Goal: Task Accomplishment & Management: Manage account settings

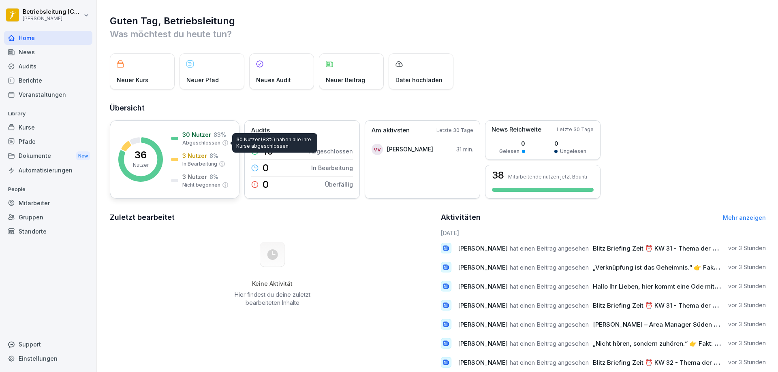
click at [192, 143] on p "Abgeschlossen" at bounding box center [201, 142] width 38 height 7
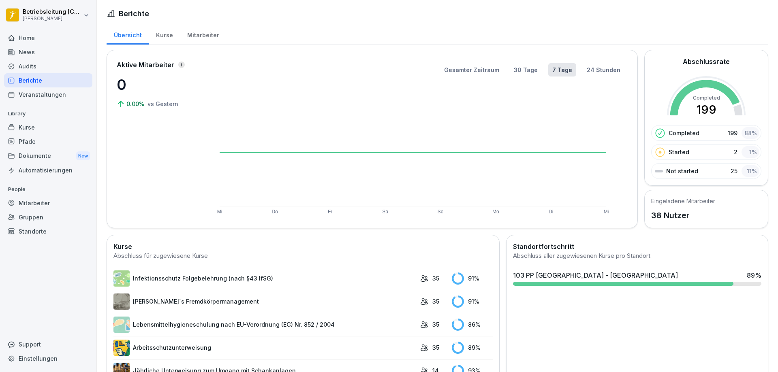
click at [194, 27] on div "Mitarbeiter" at bounding box center [203, 34] width 46 height 21
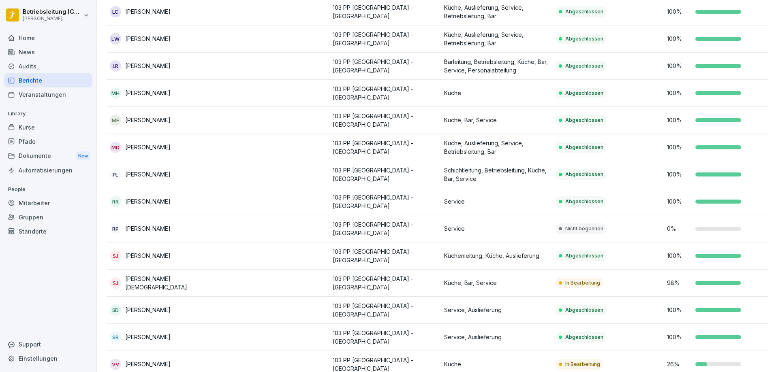
scroll to position [729, 0]
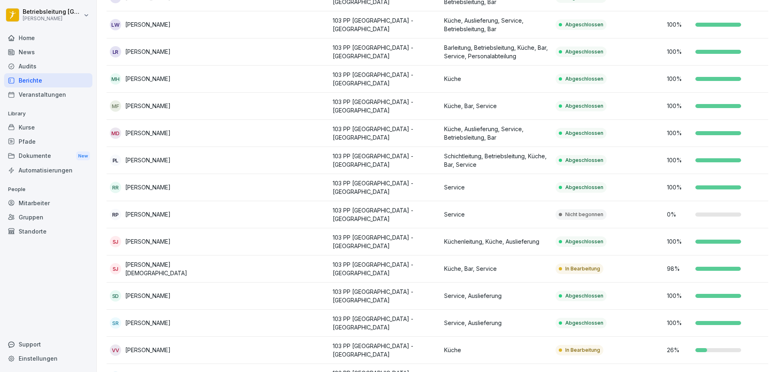
click at [188, 256] on td "SJ [PERSON_NAME][DEMOGRAPHIC_DATA]" at bounding box center [162, 269] width 111 height 27
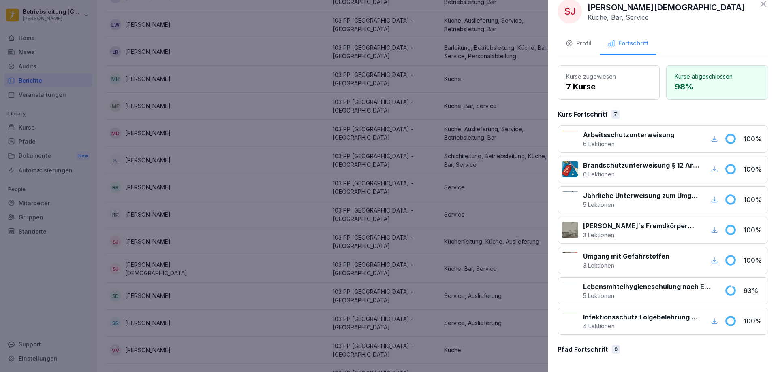
scroll to position [0, 0]
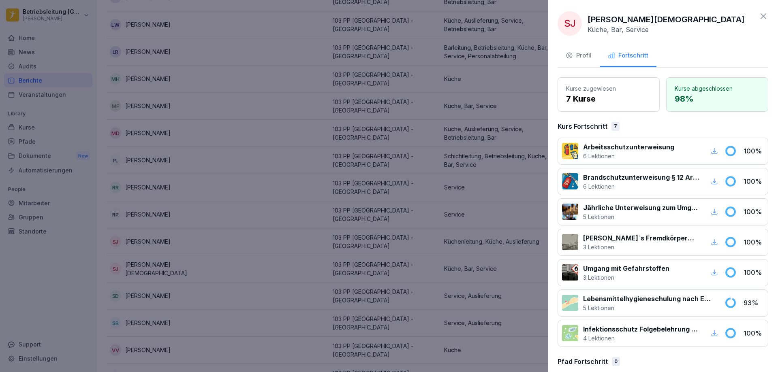
click at [581, 61] on button "Profil" at bounding box center [578, 56] width 42 height 22
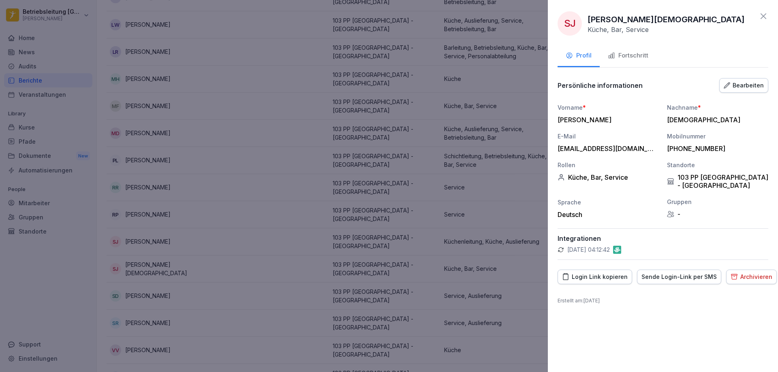
click at [736, 273] on div "Archivieren" at bounding box center [751, 277] width 42 height 9
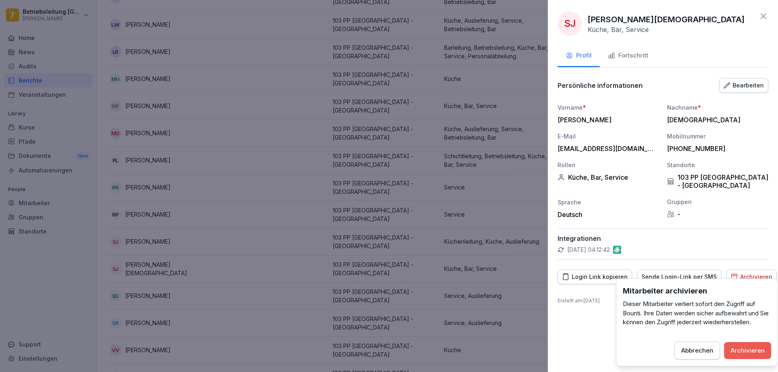
click at [734, 354] on div "Archivieren" at bounding box center [747, 350] width 34 height 9
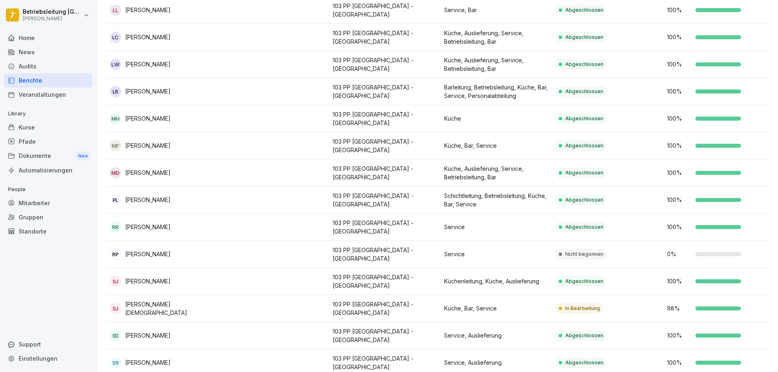
scroll to position [729, 0]
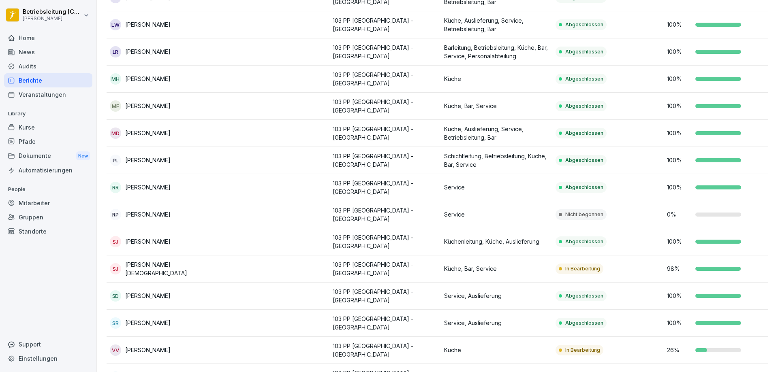
click at [235, 337] on td at bounding box center [273, 350] width 111 height 27
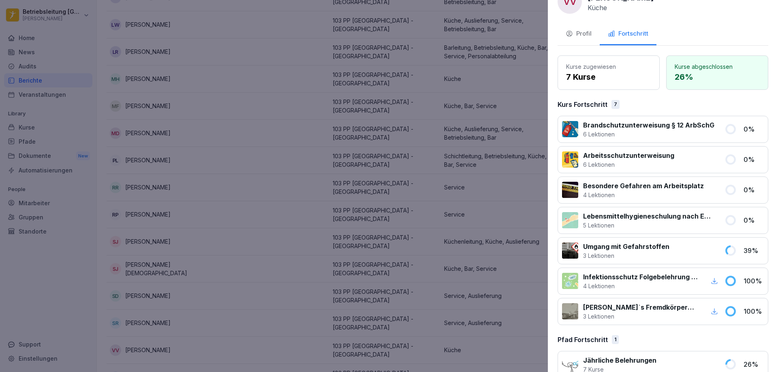
scroll to position [39, 0]
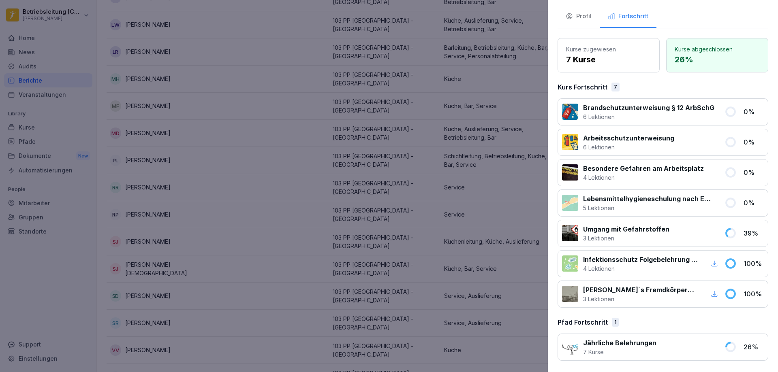
click at [460, 55] on div at bounding box center [389, 186] width 778 height 372
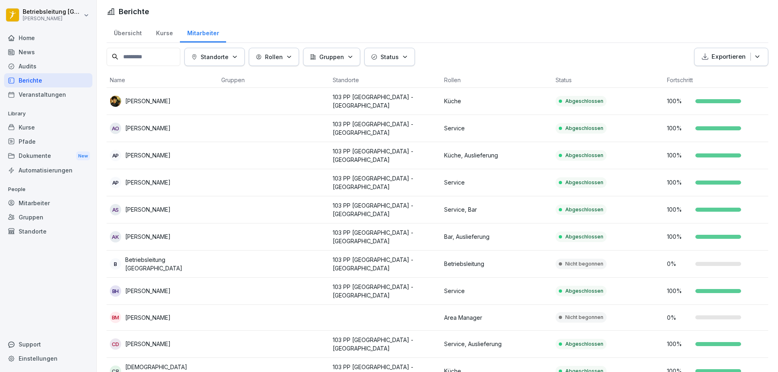
scroll to position [0, 0]
